Goal: Task Accomplishment & Management: Use online tool/utility

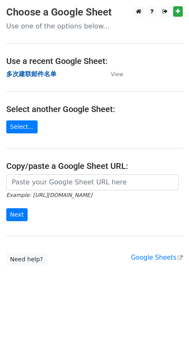
click at [39, 75] on strong "多次建联邮件名单" at bounding box center [31, 74] width 50 height 8
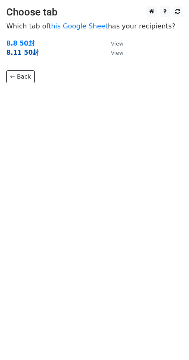
click at [14, 50] on strong "8.11 50封" at bounding box center [22, 53] width 33 height 8
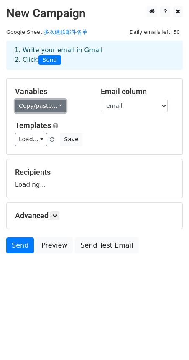
click at [32, 110] on link "Copy/paste..." at bounding box center [40, 105] width 51 height 13
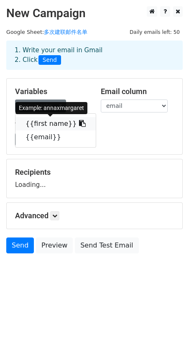
click at [38, 123] on link "{{first name}}" at bounding box center [55, 123] width 80 height 13
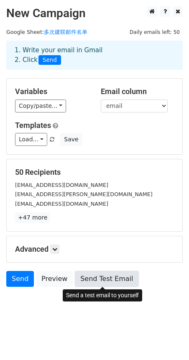
click at [102, 279] on link "Send Test Email" at bounding box center [107, 279] width 64 height 16
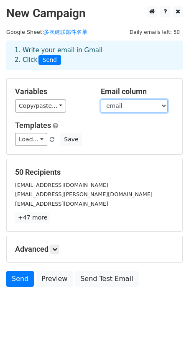
click at [148, 111] on select "first name email" at bounding box center [134, 105] width 67 height 13
click at [149, 109] on select "first name email" at bounding box center [134, 105] width 67 height 13
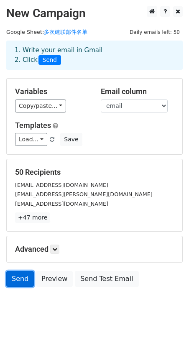
click at [17, 278] on link "Send" at bounding box center [20, 279] width 28 height 16
